Goal: Find specific page/section: Find specific page/section

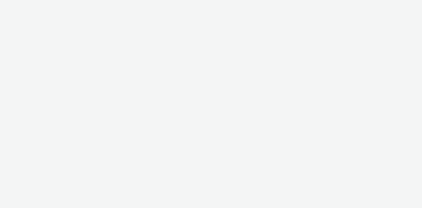
select select "14ff0ef8-09ed-4aeb-b460-2bf7cbd953b7"
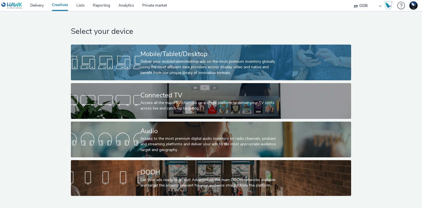
click at [178, 66] on div "Deliver your mobile/tablet/desktop ads on the most premium inventory globally u…" at bounding box center [209, 67] width 139 height 17
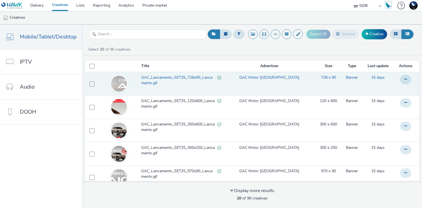
click at [182, 79] on span "GAC_Lancamento_SET25_728x90_Lancamento.gif" at bounding box center [179, 80] width 76 height 11
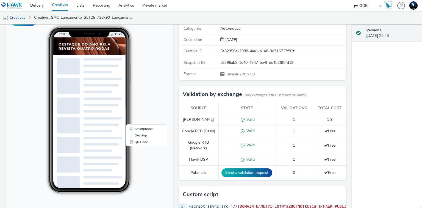
scroll to position [66, 0]
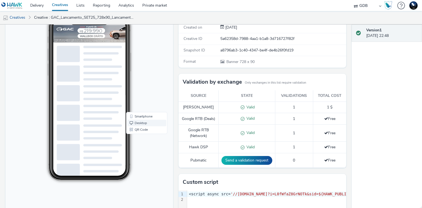
click at [145, 123] on link "Desktop" at bounding box center [146, 123] width 39 height 7
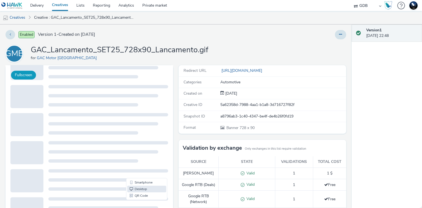
click at [24, 74] on button "Fullscreen" at bounding box center [23, 75] width 25 height 9
click at [23, 17] on link "Creatives" at bounding box center [14, 17] width 28 height 13
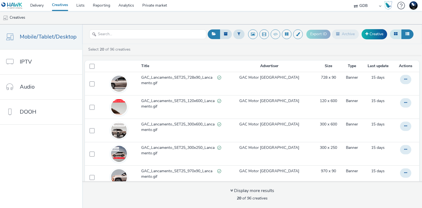
click at [396, 33] on icon at bounding box center [396, 34] width 4 height 4
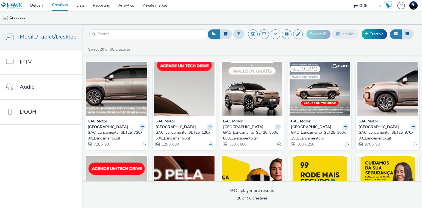
click at [117, 130] on div "GAC_Lancamento_SET25_728x90_Lancamento.gif" at bounding box center [116, 135] width 56 height 11
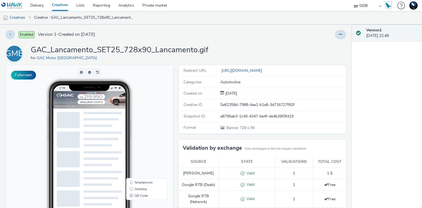
click at [93, 98] on img at bounding box center [123, 99] width 140 height 17
click at [29, 78] on button "Fullscreen" at bounding box center [23, 75] width 25 height 9
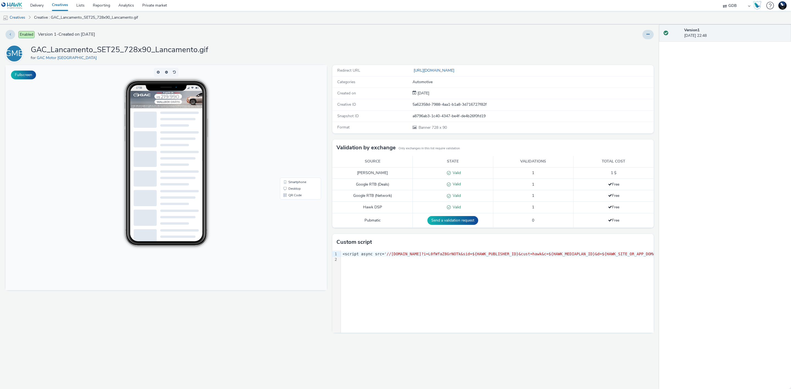
drag, startPoint x: 419, startPoint y: 0, endPoint x: 546, endPoint y: 13, distance: 128.4
click at [422, 13] on ul "Creatives Creative : GAC_Lancamento_SET25_728x90_Lancamento.gif" at bounding box center [395, 17] width 791 height 13
click at [41, 8] on link "Delivery" at bounding box center [37, 5] width 22 height 11
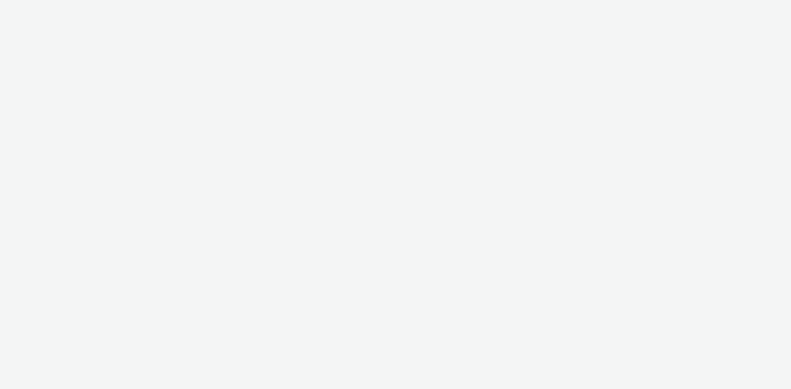
select select "2b8dd31a-8117-4e68-a346-a4c56cee5b05"
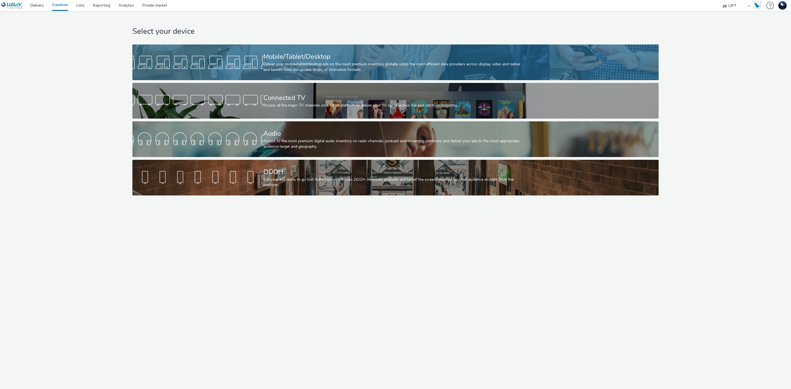
click at [320, 55] on div "Mobile/Tablet/Desktop" at bounding box center [394, 57] width 262 height 10
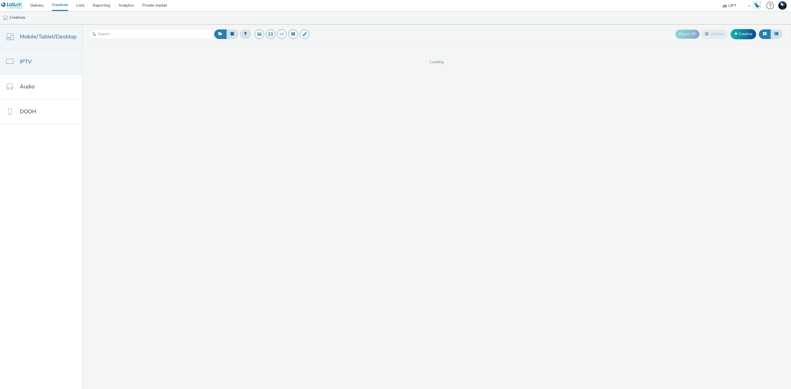
click at [56, 63] on link "IPTV" at bounding box center [41, 61] width 82 height 25
click at [83, 62] on div "Deselect 0 of 0 creatives This list is empty... New creative" at bounding box center [436, 81] width 709 height 75
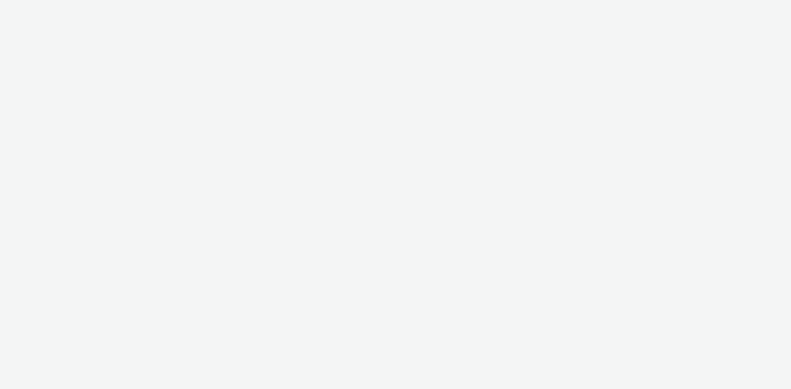
select select "2b8dd31a-8117-4e68-a346-a4c56cee5b05"
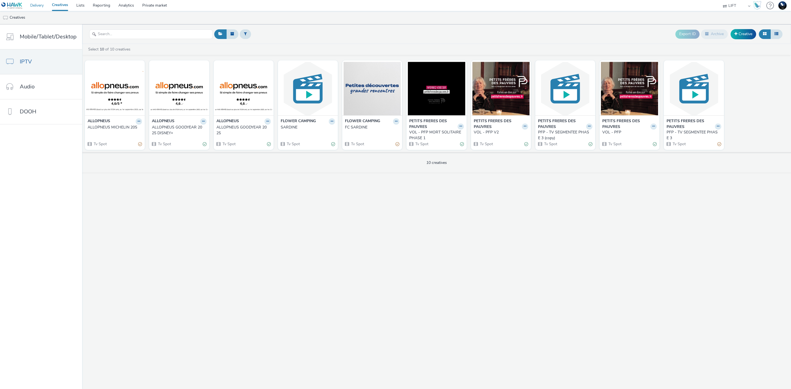
click at [35, 5] on link "Delivery" at bounding box center [37, 5] width 22 height 11
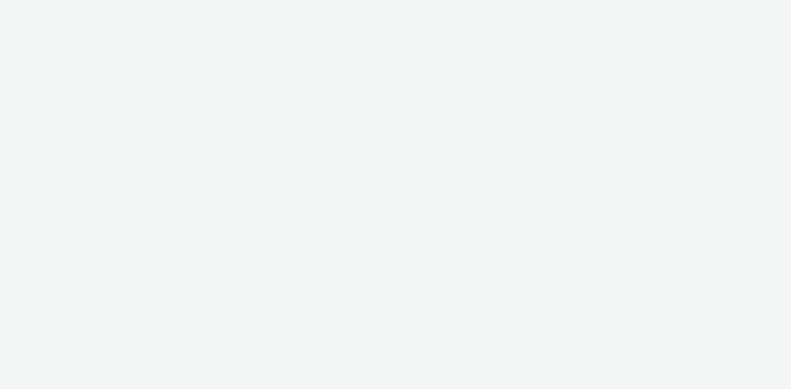
select select "2b8dd31a-8117-4e68-a346-a4c56cee5b05"
